Goal: Obtain resource: Download file/media

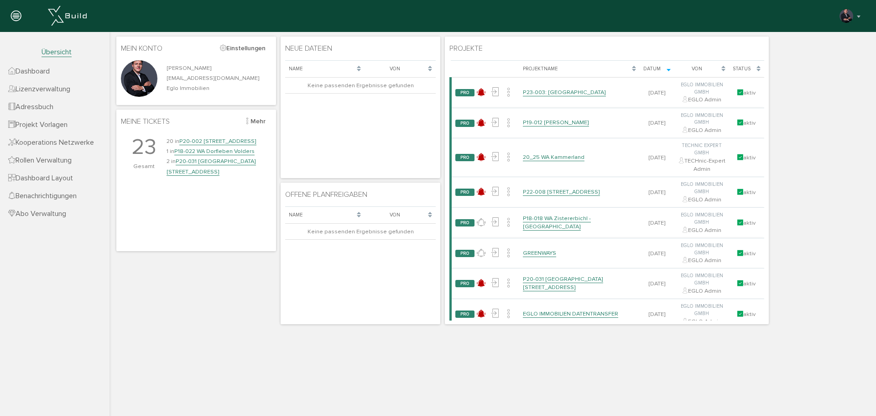
click at [578, 89] on link "P23-003: [GEOGRAPHIC_DATA]" at bounding box center [564, 93] width 83 height 8
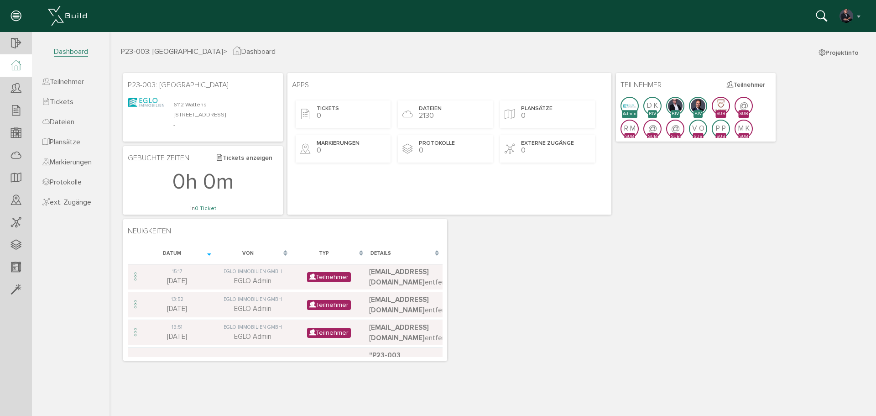
click at [72, 118] on span "Dateien" at bounding box center [58, 121] width 32 height 9
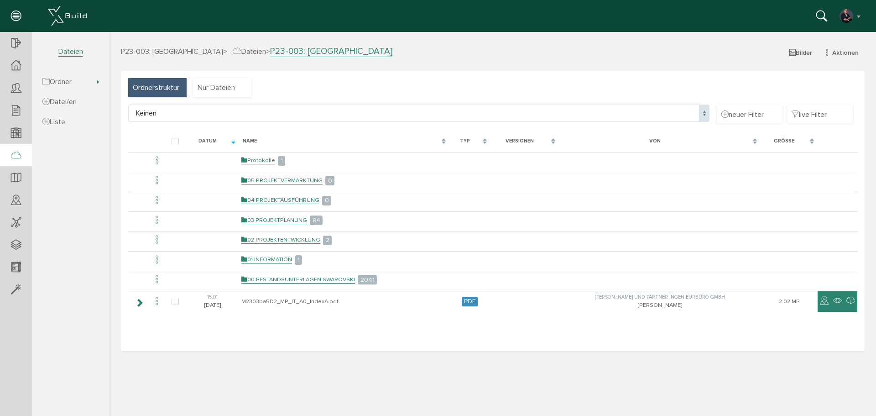
click at [282, 215] on td "03 PROJEKTPLANUNG 84" at bounding box center [344, 219] width 210 height 17
click at [282, 217] on link "03 PROJEKTPLANUNG" at bounding box center [274, 220] width 66 height 8
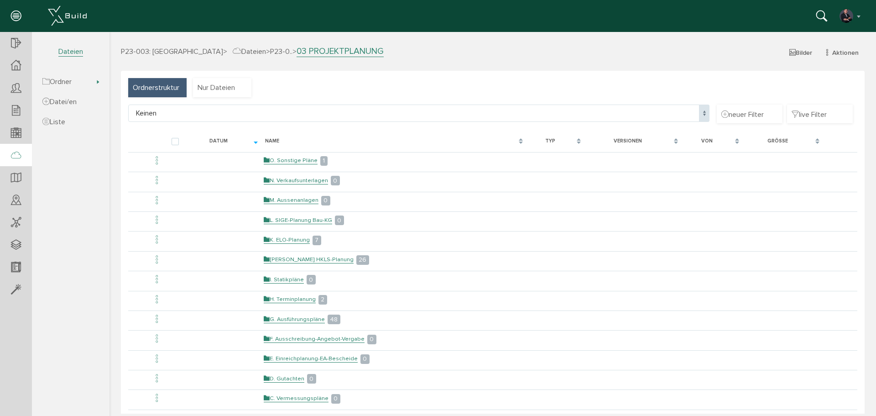
click at [312, 318] on link "G. Ausführungspläne" at bounding box center [294, 319] width 61 height 8
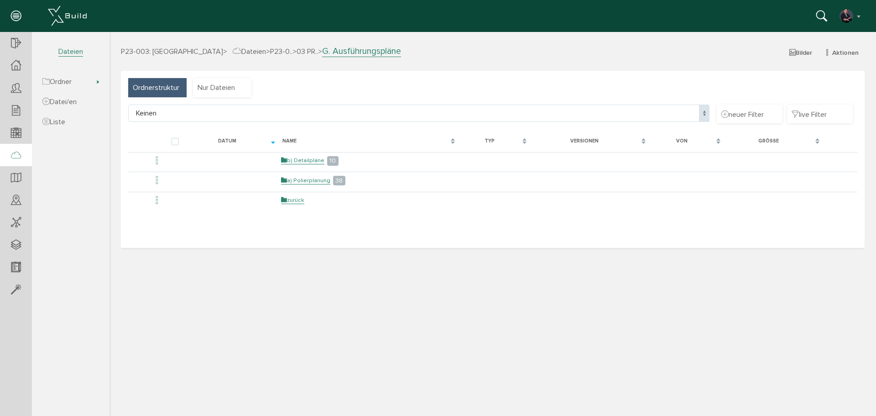
click at [312, 181] on link "a) Polierplanung" at bounding box center [305, 181] width 49 height 8
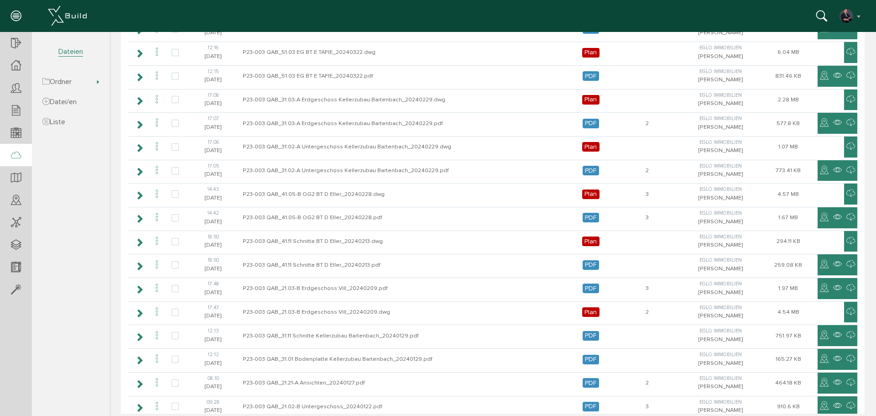
scroll to position [698, 0]
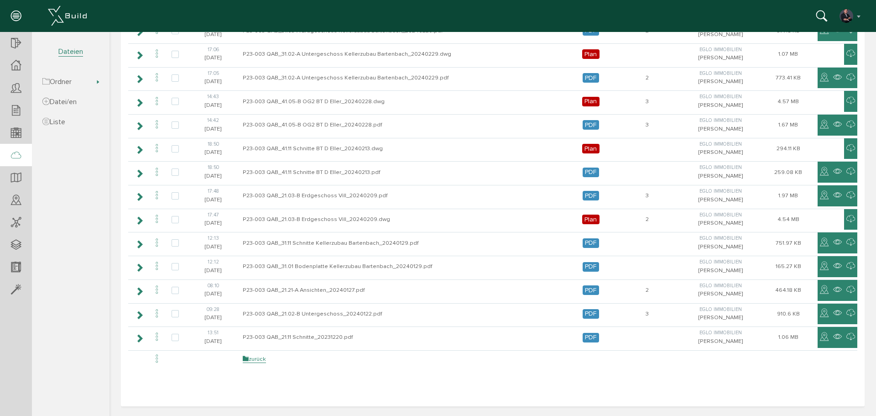
click at [255, 362] on link "zurück" at bounding box center [254, 359] width 23 height 8
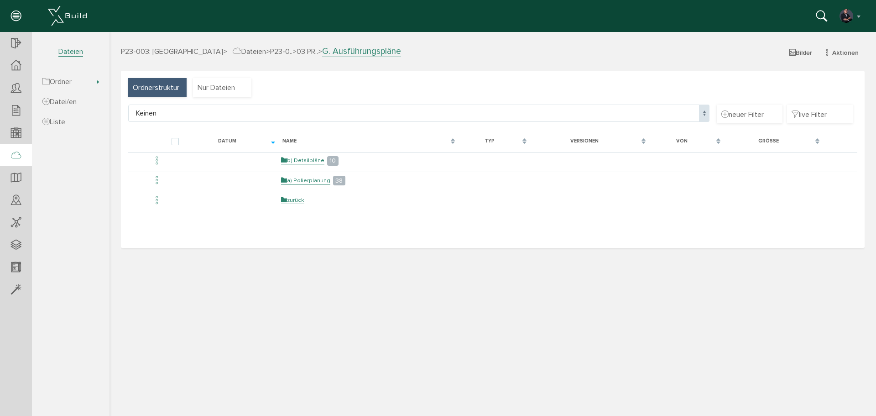
scroll to position [0, 0]
click at [304, 49] on span "> 03 PR.." at bounding box center [305, 51] width 26 height 9
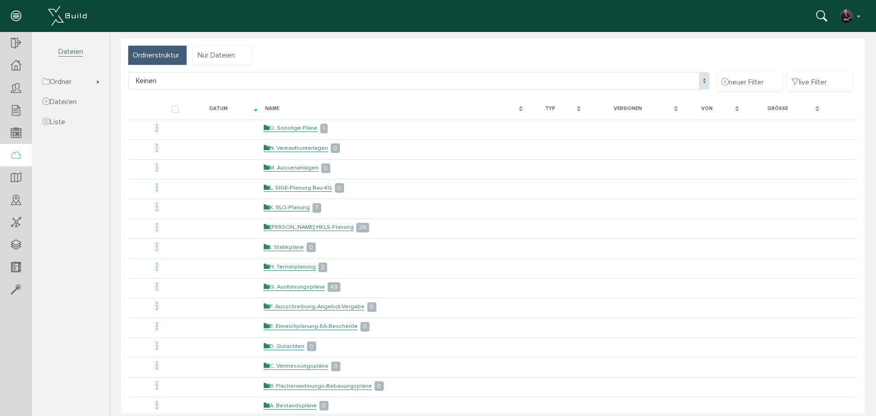
scroll to position [46, 0]
